Goal: Complete application form: Complete application form

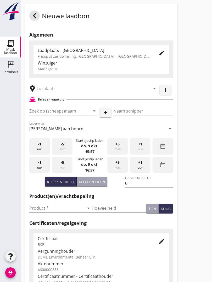
click at [52, 90] on input "text" at bounding box center [90, 88] width 106 height 8
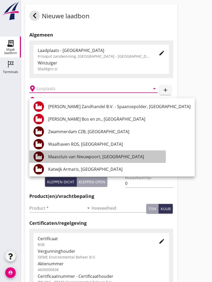
click at [94, 153] on div "Maassluis van Nieuwpoort, [GEOGRAPHIC_DATA]" at bounding box center [119, 157] width 142 height 13
type input "Maassluis van Nieuwpoort, [GEOGRAPHIC_DATA]"
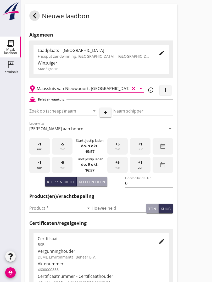
click at [64, 114] on input "Zoek op (scheeps)naam" at bounding box center [55, 111] width 53 height 8
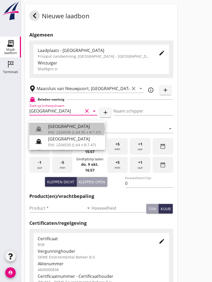
click at [63, 129] on div "[GEOGRAPHIC_DATA]" at bounding box center [74, 126] width 53 height 6
type input "[GEOGRAPHIC_DATA]"
type input "Ko Hoeve"
type input "467"
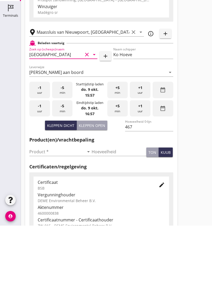
click at [40, 204] on input "Product *" at bounding box center [56, 208] width 55 height 8
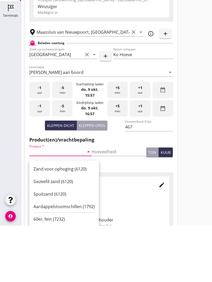
click at [65, 222] on div "Zand voor ophoging (6120)" at bounding box center [63, 225] width 61 height 6
type input "Zand voor ophoging (6120)"
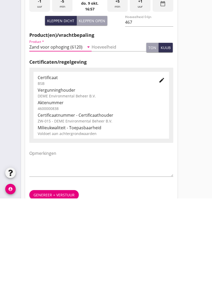
scroll to position [91, 0]
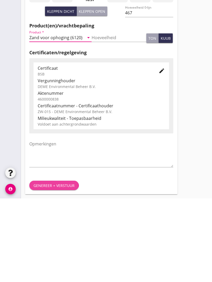
click at [54, 265] on button "Genereer + verstuur" at bounding box center [53, 269] width 49 height 9
